Goal: Transaction & Acquisition: Book appointment/travel/reservation

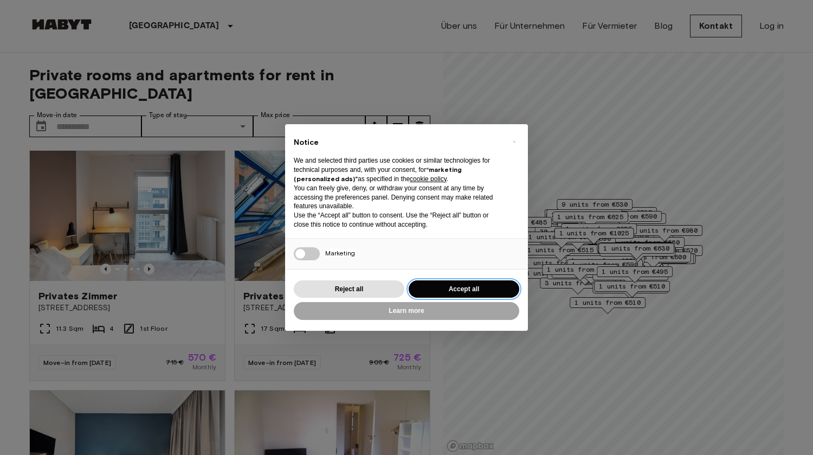
click at [459, 282] on button "Accept all" at bounding box center [464, 289] width 111 height 18
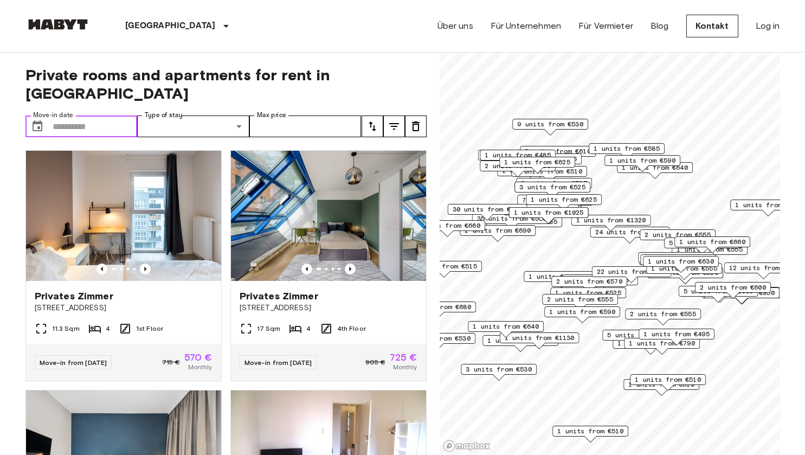
click at [80, 116] on input "Move-in date" at bounding box center [95, 127] width 85 height 22
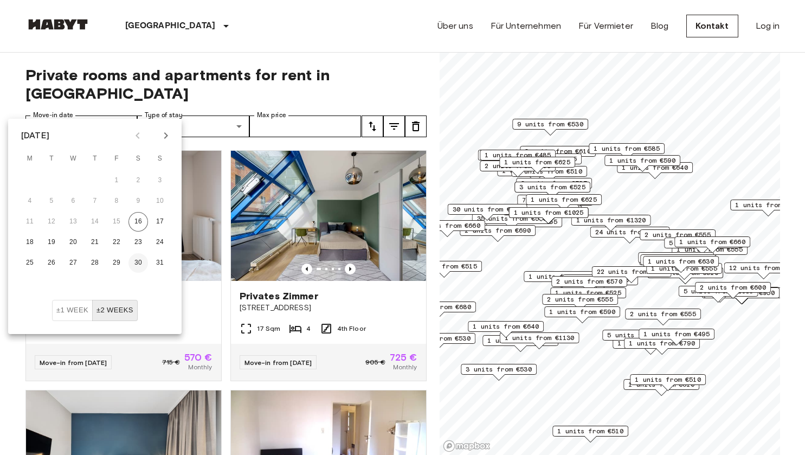
click at [137, 262] on button "30" at bounding box center [139, 263] width 20 height 20
type input "**********"
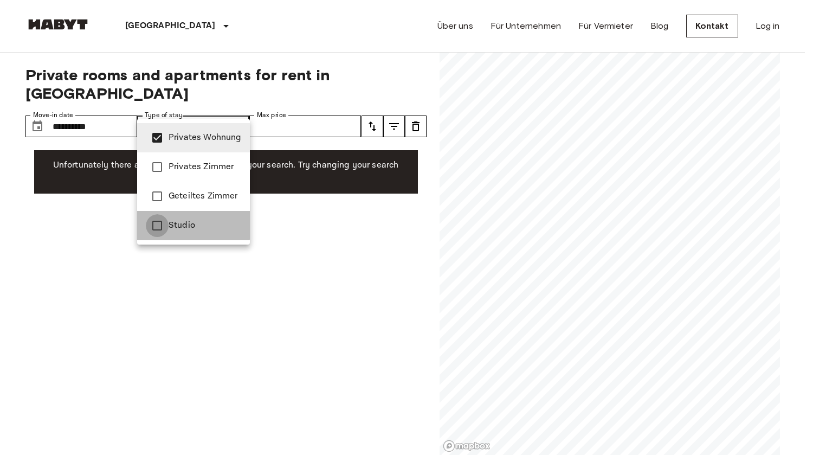
type input "**********"
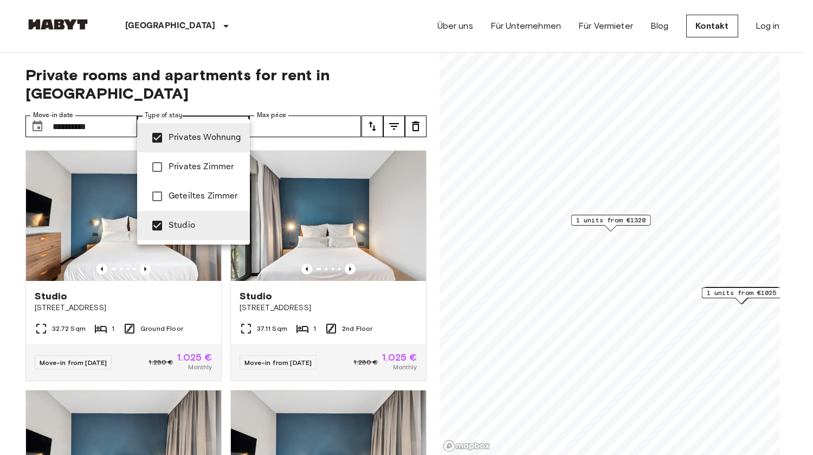
click at [308, 107] on div at bounding box center [406, 227] width 813 height 455
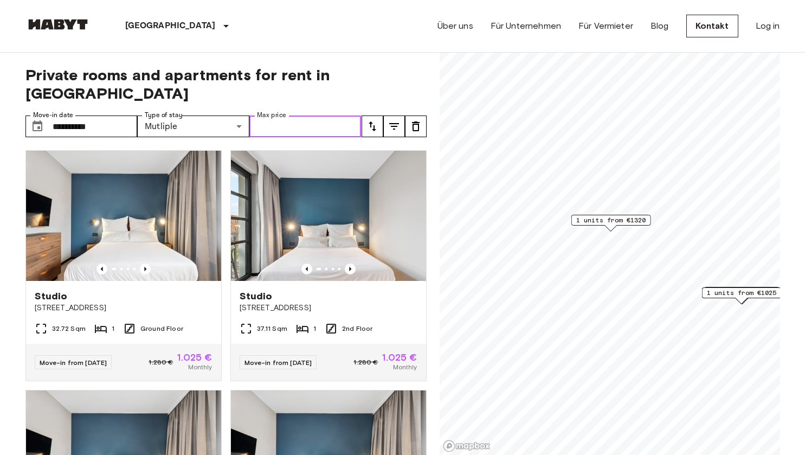
click at [327, 116] on input "Max price" at bounding box center [305, 127] width 112 height 22
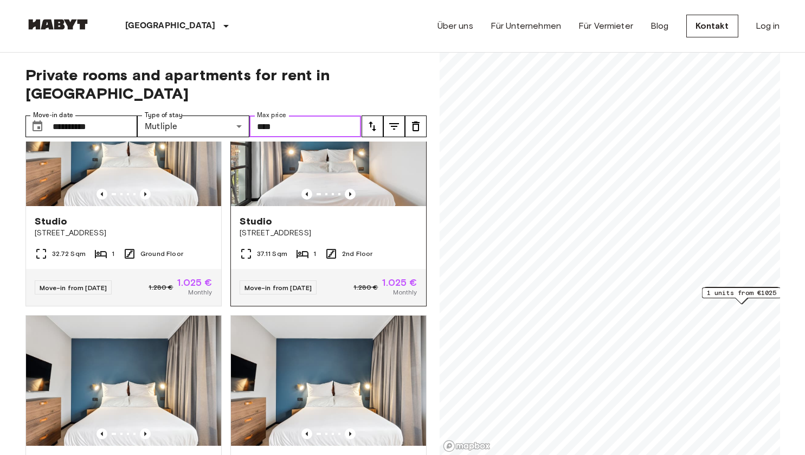
scroll to position [43, 0]
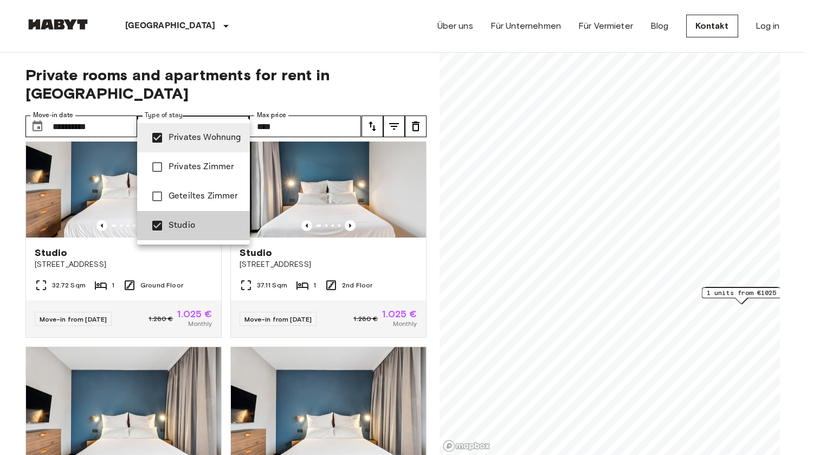
click at [242, 108] on div at bounding box center [406, 227] width 813 height 455
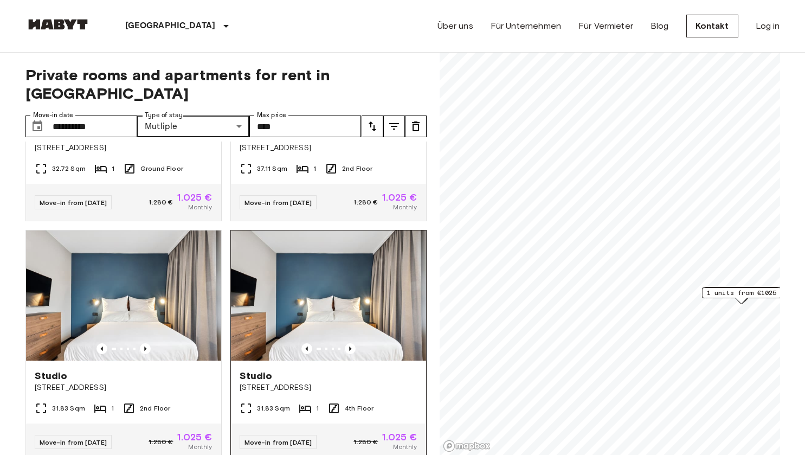
scroll to position [0, 0]
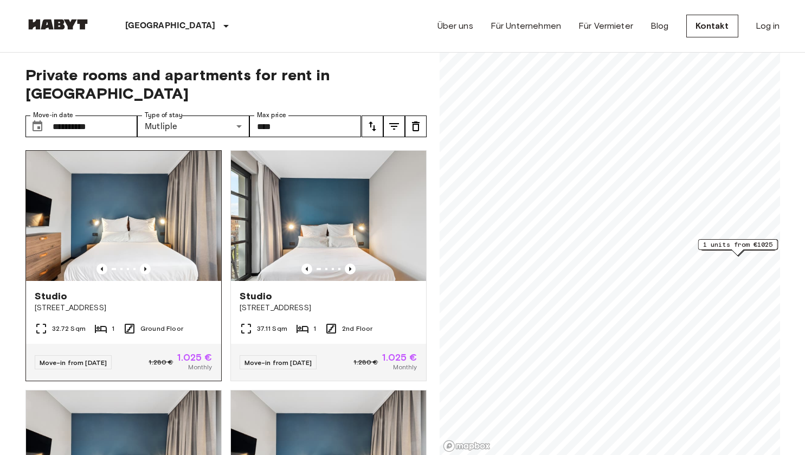
click at [132, 220] on img at bounding box center [123, 216] width 195 height 130
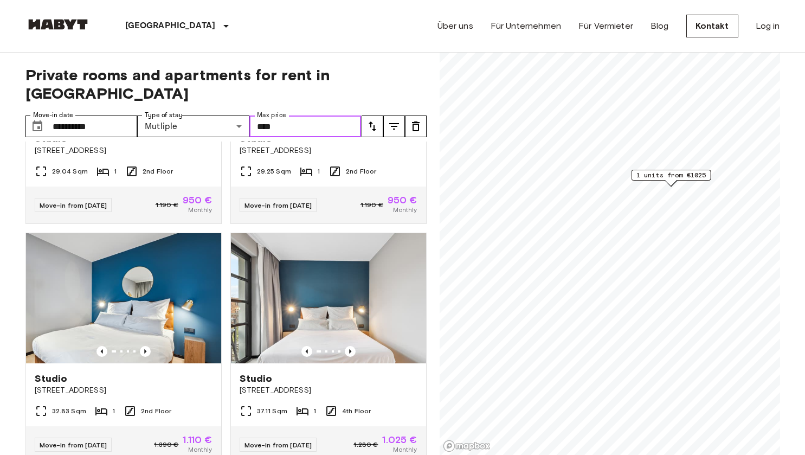
click at [284, 116] on input "****" at bounding box center [305, 127] width 112 height 22
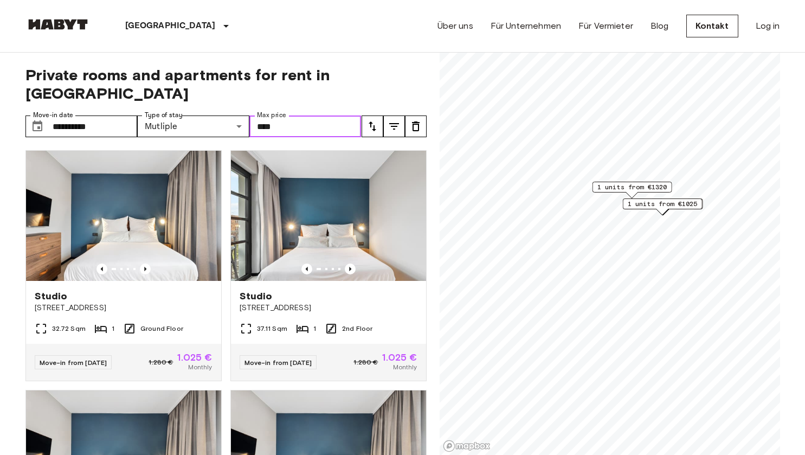
type input "****"
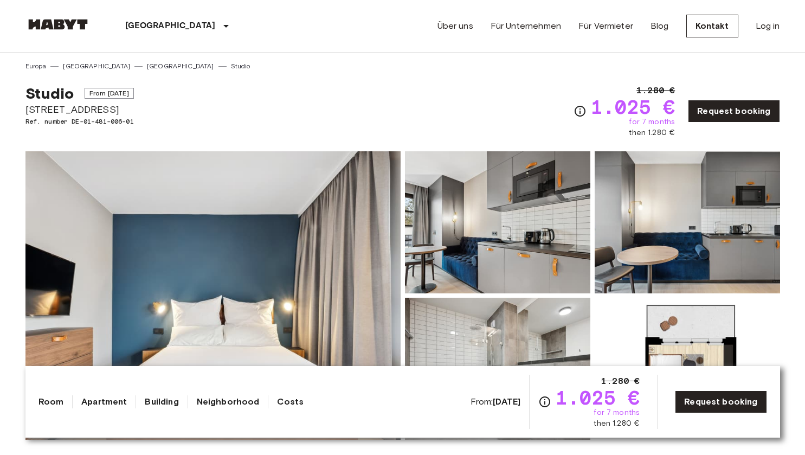
click at [194, 309] on img at bounding box center [212, 295] width 375 height 289
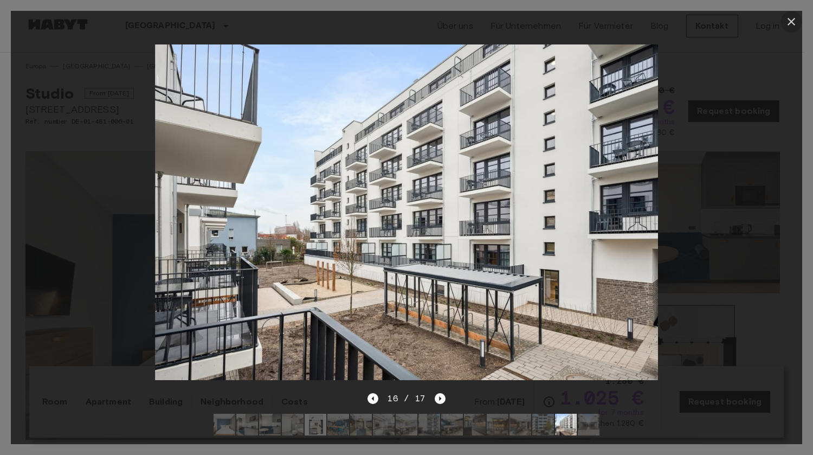
click at [793, 20] on icon "button" at bounding box center [792, 22] width 8 height 8
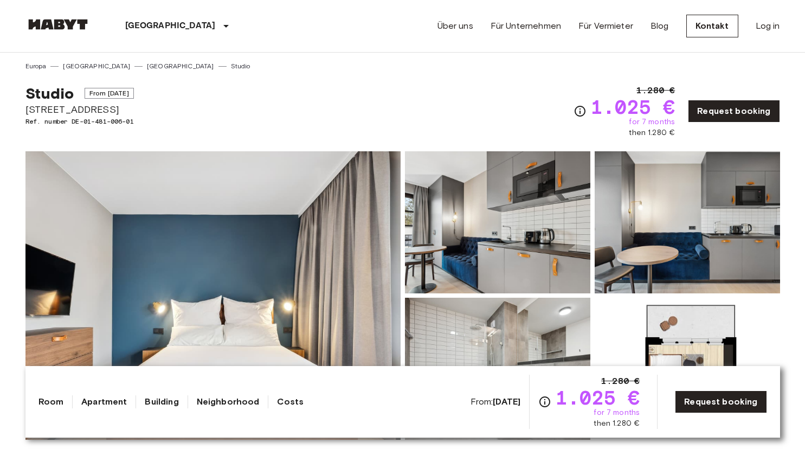
click at [103, 110] on span "[STREET_ADDRESS]" at bounding box center [79, 110] width 108 height 14
copy span "[STREET_ADDRESS]"
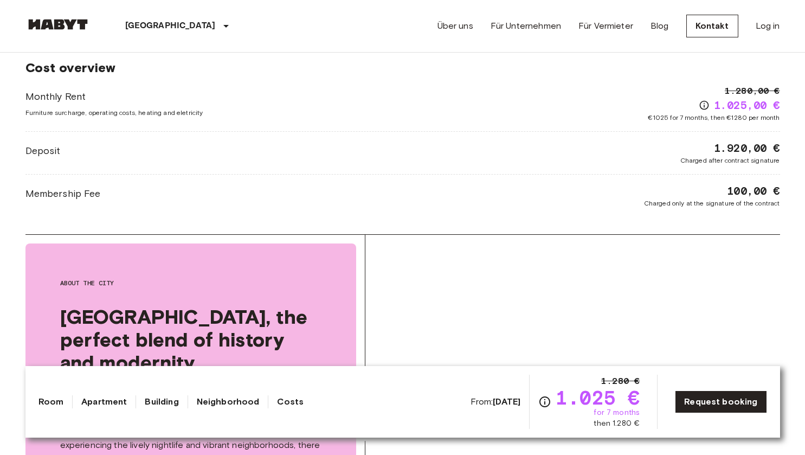
scroll to position [1412, 0]
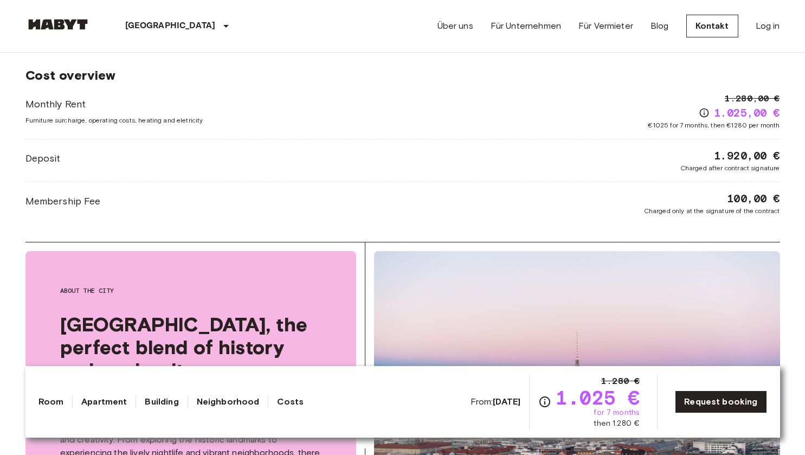
click at [387, 164] on div "Deposit 1.920,00 € Charged after contract signature" at bounding box center [402, 160] width 755 height 25
click at [324, 104] on div "Monthly Rent Furniture surcharge, operating costs, heating and eletricity 1.280…" at bounding box center [402, 111] width 755 height 38
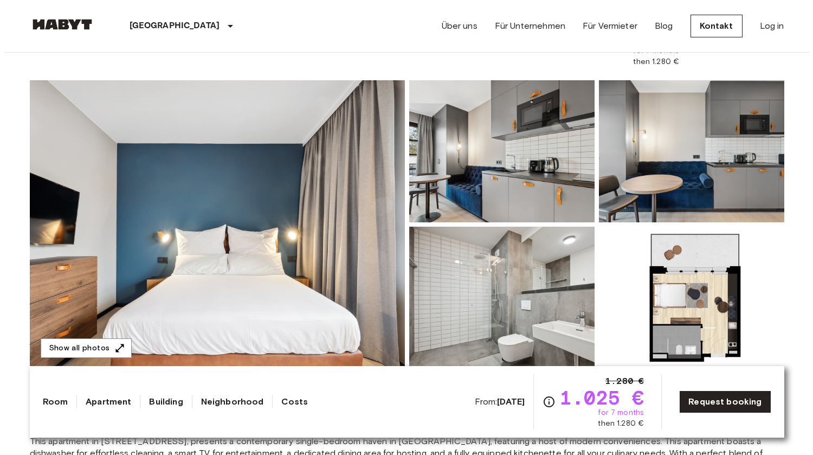
scroll to position [79, 0]
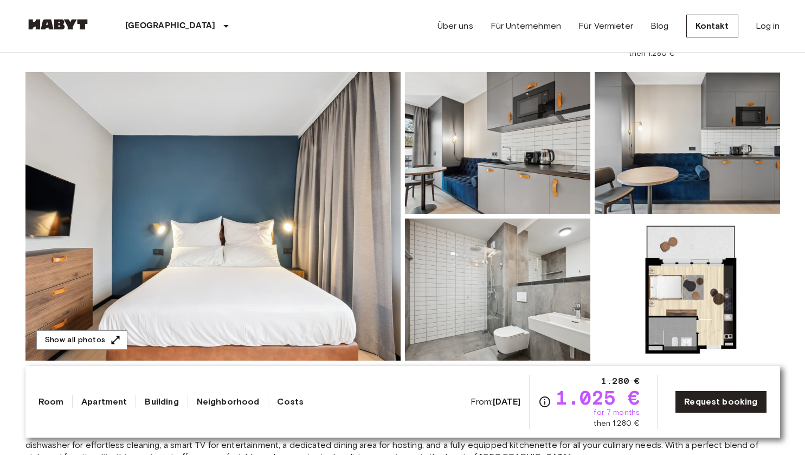
click at [318, 181] on img at bounding box center [212, 216] width 375 height 289
